Goal: Communication & Community: Answer question/provide support

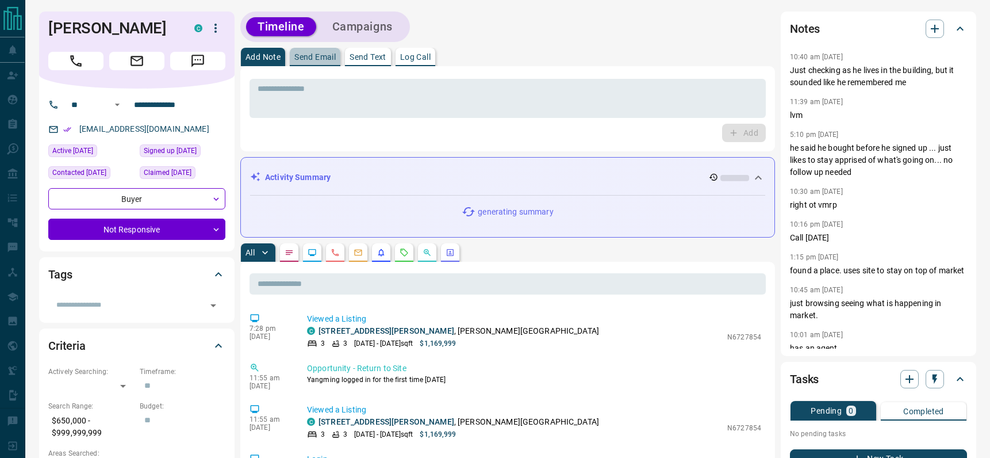
click at [317, 54] on p "Send Email" at bounding box center [314, 57] width 41 height 8
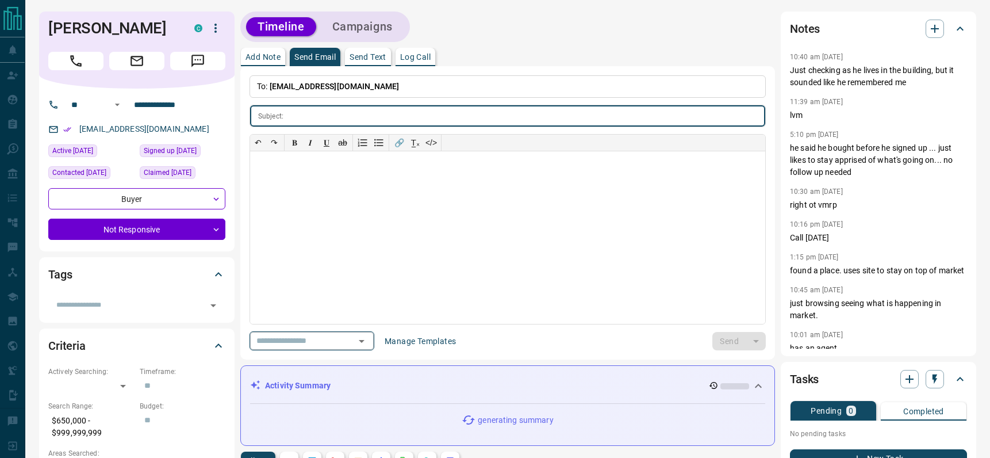
click at [367, 338] on icon "Open" at bounding box center [362, 341] width 14 height 14
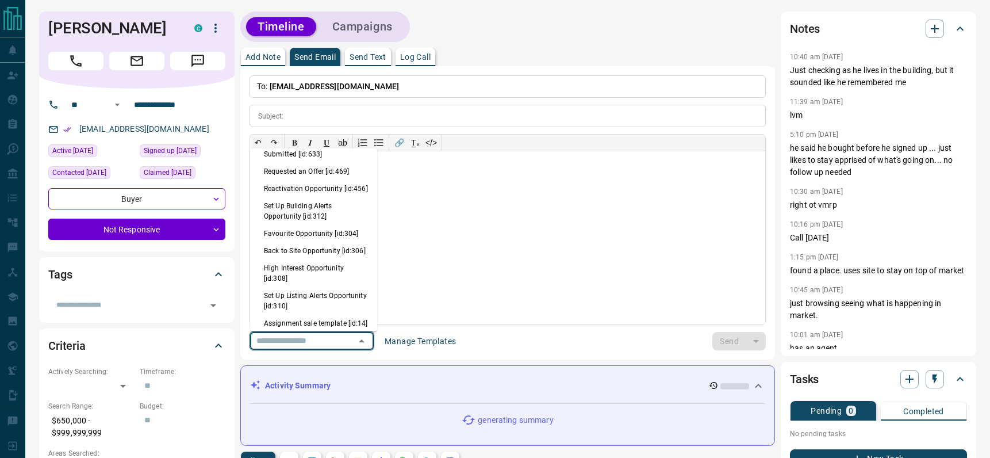
scroll to position [730, 0]
drag, startPoint x: 274, startPoint y: 274, endPoint x: 354, endPoint y: 265, distance: 81.0
click at [276, 258] on li "Back to Site Opportunity [id:306]" at bounding box center [313, 248] width 127 height 17
type input "**********"
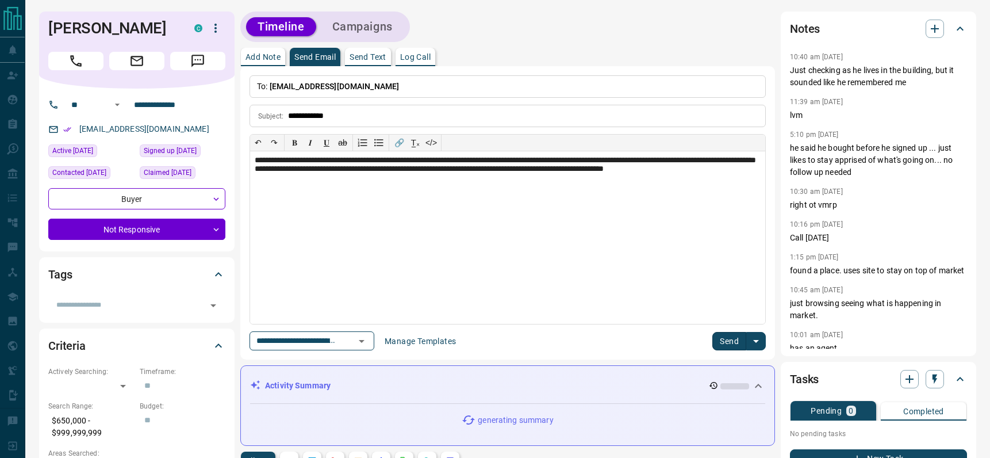
click at [732, 337] on button "Send" at bounding box center [729, 341] width 34 height 18
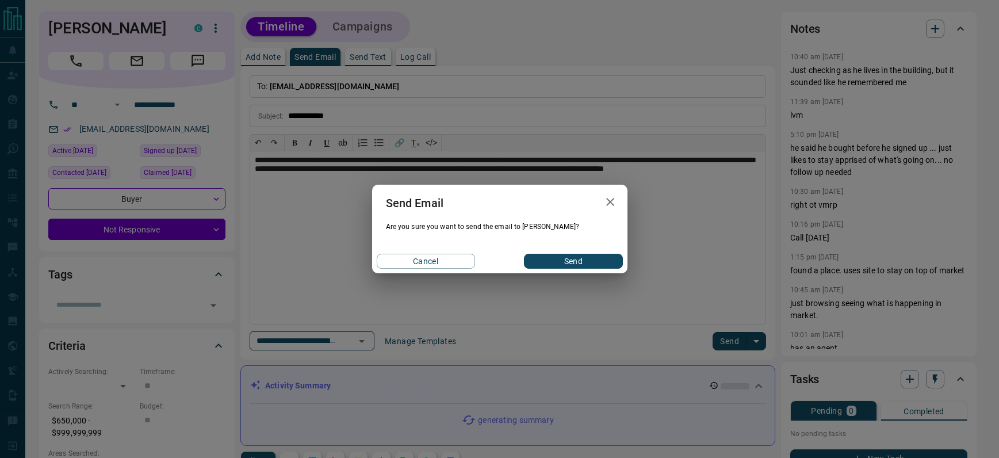
click at [581, 263] on button "Send" at bounding box center [573, 261] width 98 height 15
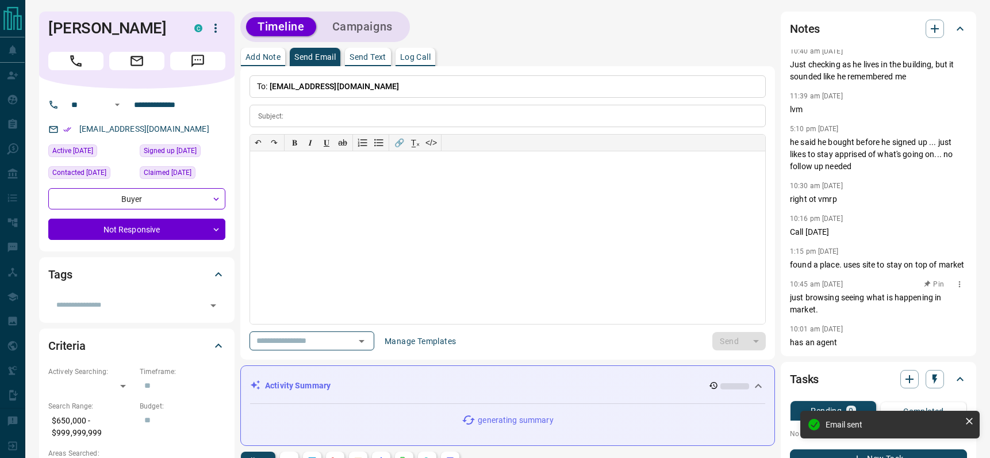
scroll to position [18, 0]
